Goal: Information Seeking & Learning: Find specific page/section

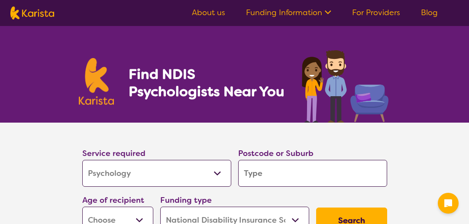
select select "Psychology"
select select "NDIS"
select select "Psychology"
select select "NDIS"
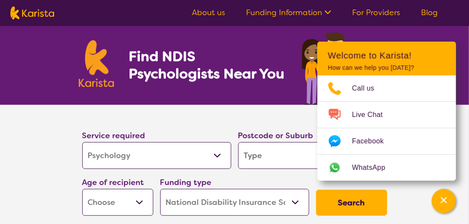
scroll to position [18, 0]
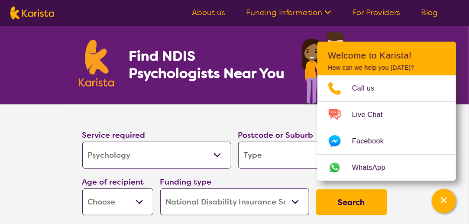
click at [146, 160] on select "Allied Health Assistant Assessment (ADHD or Autism) Behaviour support Counselli…" at bounding box center [156, 154] width 149 height 27
click at [7, 93] on div "Find NDIS Psychologists Near You" at bounding box center [234, 56] width 469 height 96
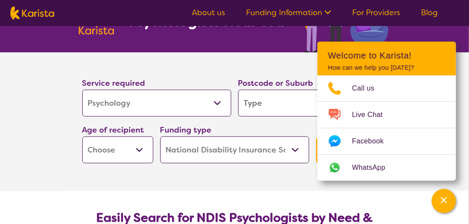
scroll to position [70, 0]
click at [272, 96] on input "search" at bounding box center [312, 103] width 149 height 27
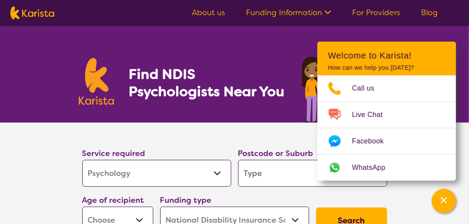
click at [467, 135] on section "Service required Allied Health Assistant Assessment (ADHD or Autism) Behaviour …" at bounding box center [234, 191] width 469 height 138
click at [266, 173] on input "search" at bounding box center [312, 173] width 149 height 27
type input "l"
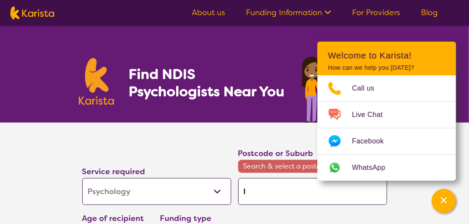
type input "lo"
type input "lon"
type input "long"
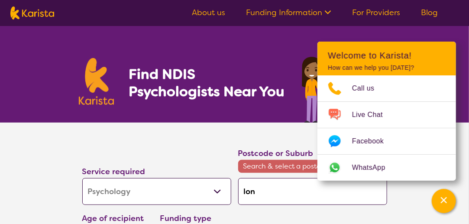
type input "long"
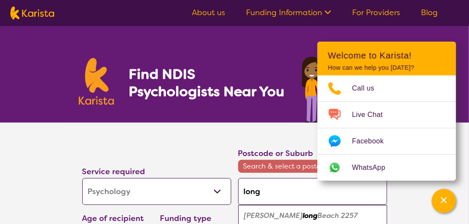
type input "long j"
click at [264, 214] on em "Long J" at bounding box center [255, 215] width 23 height 9
type input "2261"
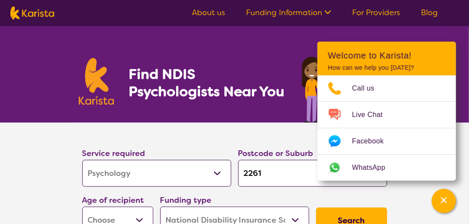
click at [204, 128] on section "Service required Allied Health Assistant Assessment (ADHD or Autism) Behaviour …" at bounding box center [234, 179] width 332 height 114
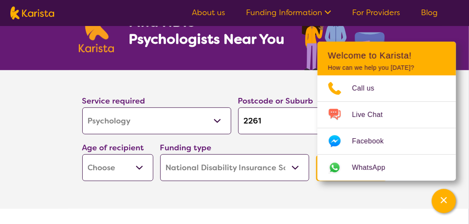
scroll to position [53, 0]
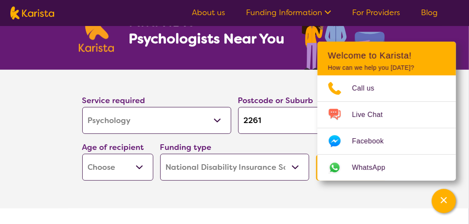
click at [109, 170] on select "Early Childhood - 0 to 9 Child - 10 to 11 Adolescent - 12 to 17 Adult - 18 to 6…" at bounding box center [117, 167] width 71 height 27
select select "AS"
click at [82, 154] on select "Early Childhood - 0 to 9 Child - 10 to 11 Adolescent - 12 to 17 Adult - 18 to 6…" at bounding box center [117, 167] width 71 height 27
select select "AS"
click at [209, 170] on select "Home Care Package (HCP) National Disability Insurance Scheme (NDIS) I don't know" at bounding box center [234, 167] width 149 height 27
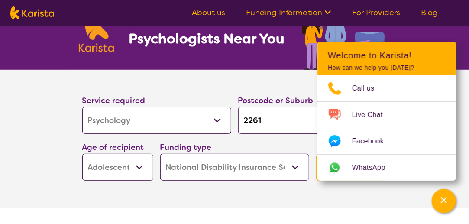
click at [224, 199] on section "Service required Allied Health Assistant Assessment (ADHD or Autism) Behaviour …" at bounding box center [234, 139] width 346 height 138
click at [342, 197] on section "Service required Allied Health Assistant Assessment (ADHD or Autism) Behaviour …" at bounding box center [234, 139] width 346 height 138
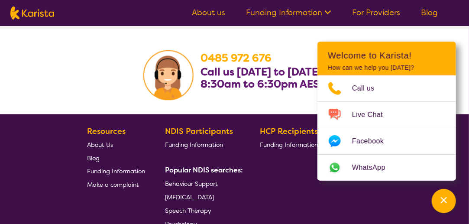
scroll to position [1471, 0]
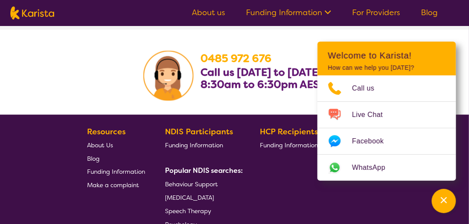
click at [107, 138] on link "About Us" at bounding box center [116, 144] width 58 height 13
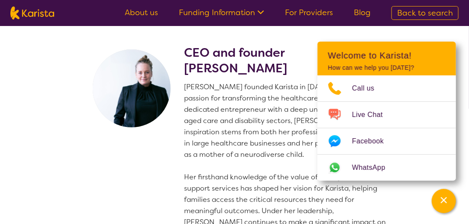
scroll to position [1, 0]
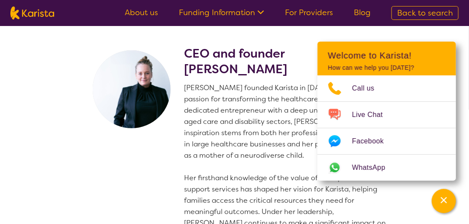
click at [214, 116] on p "[PERSON_NAME] founded Karista in [DATE], driven by her passion for transforming…" at bounding box center [287, 160] width 206 height 157
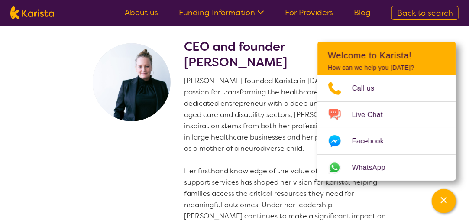
scroll to position [7, 0]
